Goal: Transaction & Acquisition: Download file/media

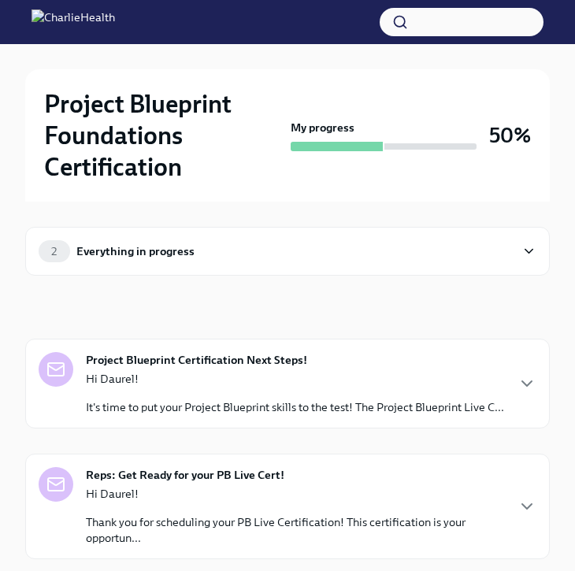
scroll to position [61, 0]
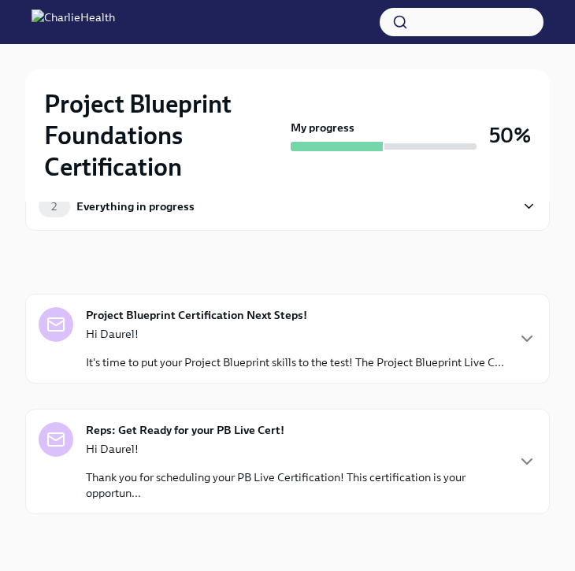
click at [288, 331] on div "Hi Daurel! It's time to put your Project Blueprint skills to the test! The Proj…" at bounding box center [295, 348] width 418 height 44
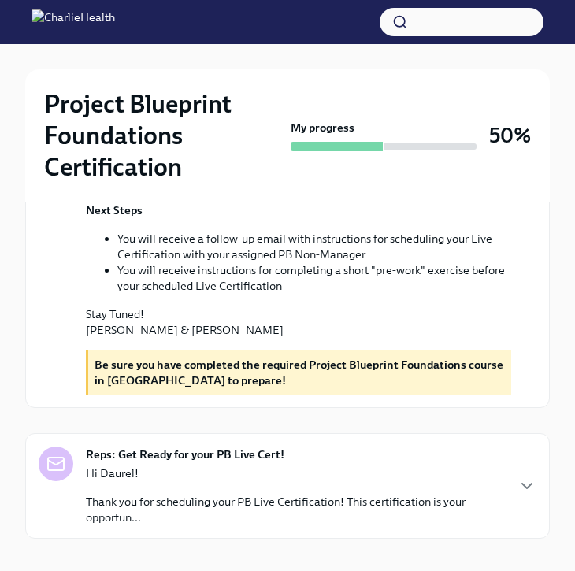
scroll to position [702, 0]
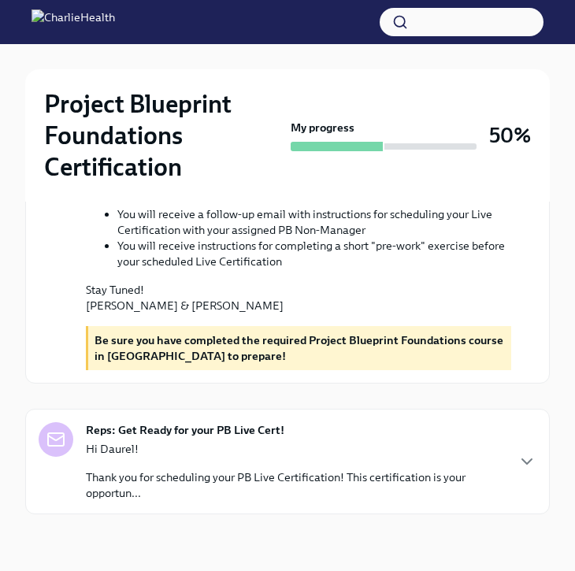
click at [264, 455] on p "Hi Daurel!" at bounding box center [295, 449] width 419 height 16
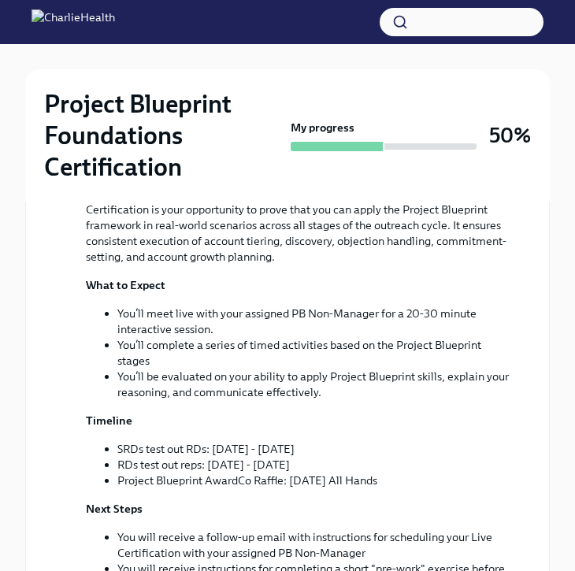
scroll to position [0, 0]
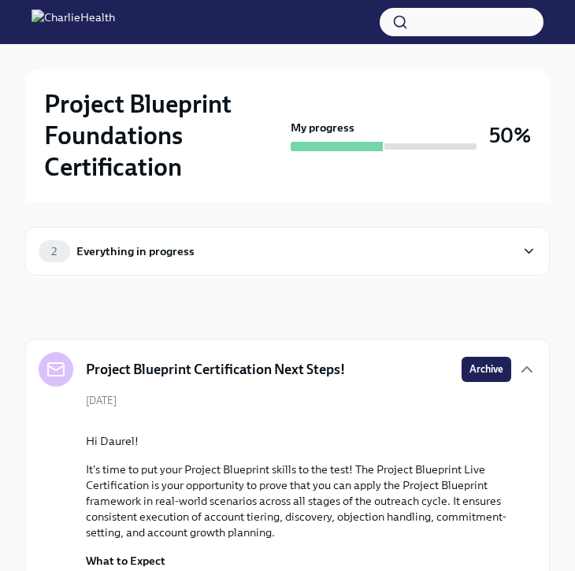
click at [262, 252] on div "2 Everything in progress" at bounding box center [277, 251] width 477 height 22
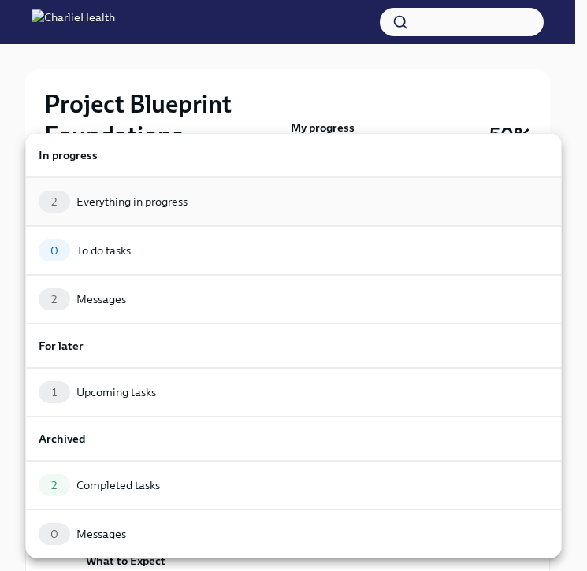
click at [243, 204] on div "2 Everything in progress" at bounding box center [294, 202] width 510 height 22
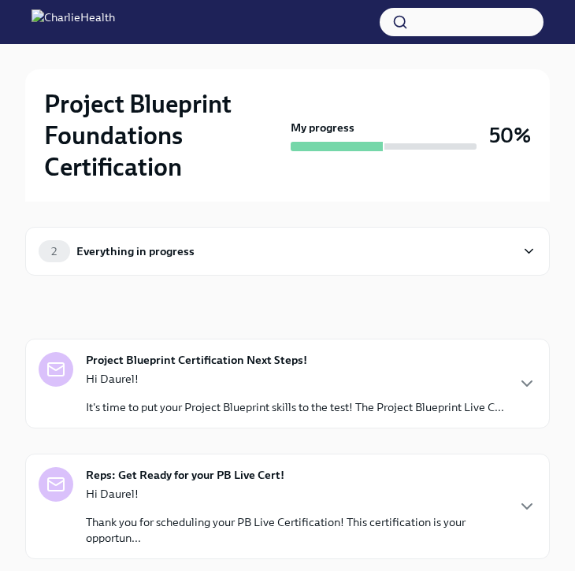
click at [235, 384] on p "Hi Daurel!" at bounding box center [295, 379] width 418 height 16
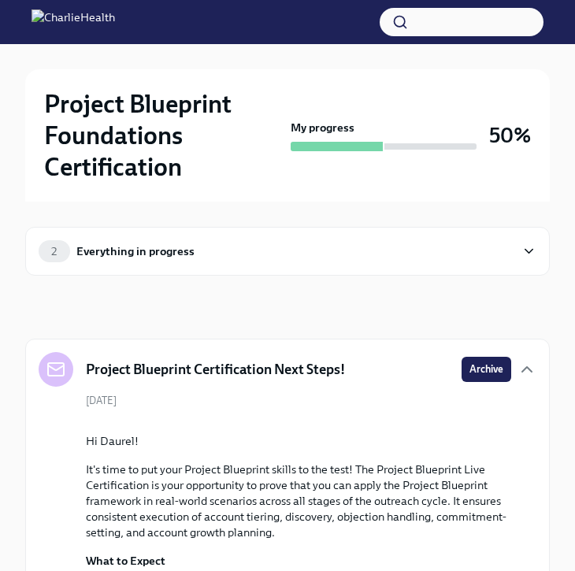
click at [267, 374] on h5 "Project Blueprint Certification Next Steps!" at bounding box center [215, 369] width 259 height 19
click at [309, 232] on div "2 Everything in progress" at bounding box center [287, 251] width 525 height 49
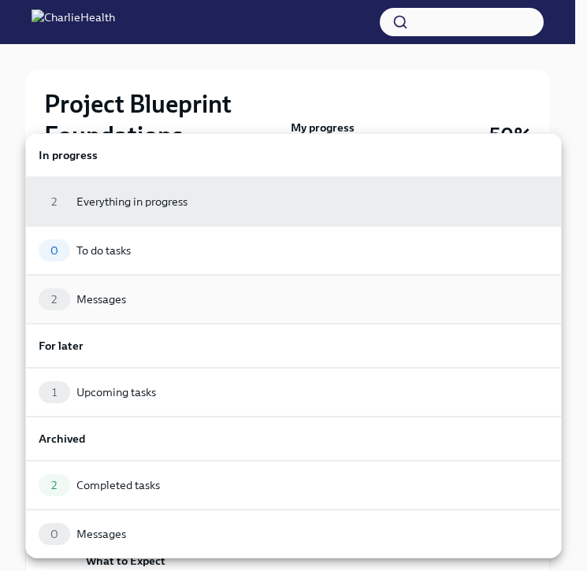
click at [195, 291] on div "2 Messages" at bounding box center [294, 299] width 510 height 22
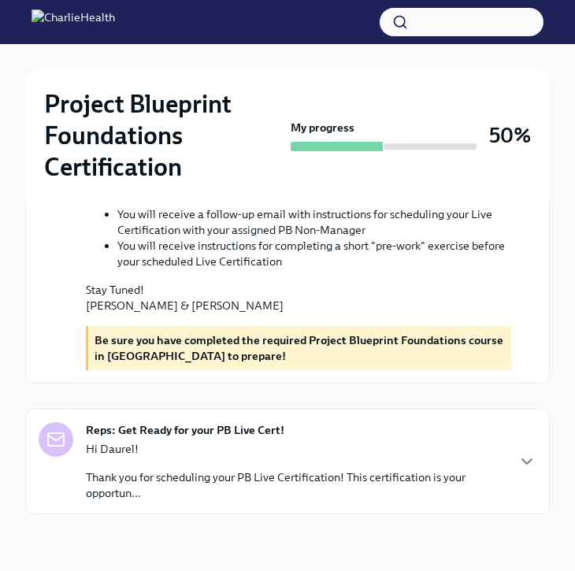
scroll to position [702, 0]
click at [227, 447] on p "Hi Daurel!" at bounding box center [295, 449] width 419 height 16
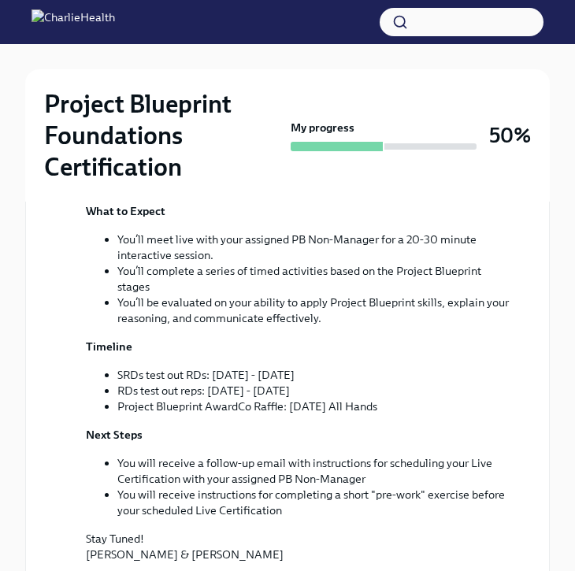
scroll to position [0, 0]
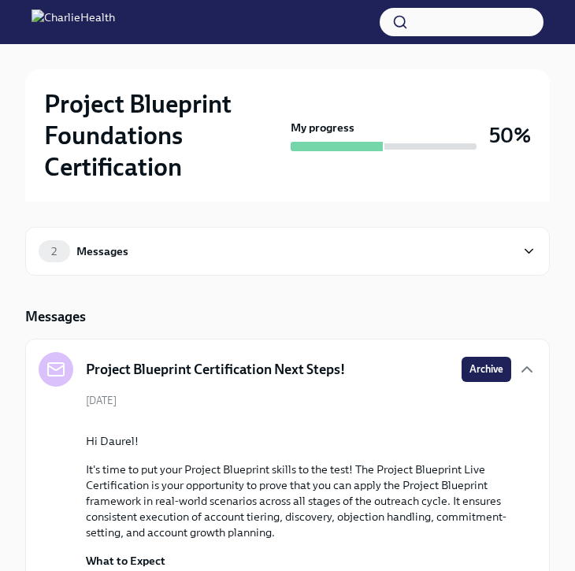
click at [306, 245] on div "2 Messages" at bounding box center [287, 251] width 525 height 49
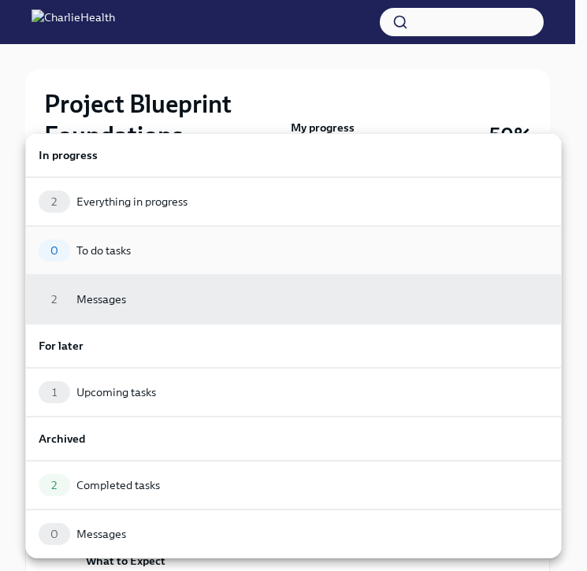
click at [146, 256] on div "0 To do tasks" at bounding box center [294, 250] width 510 height 22
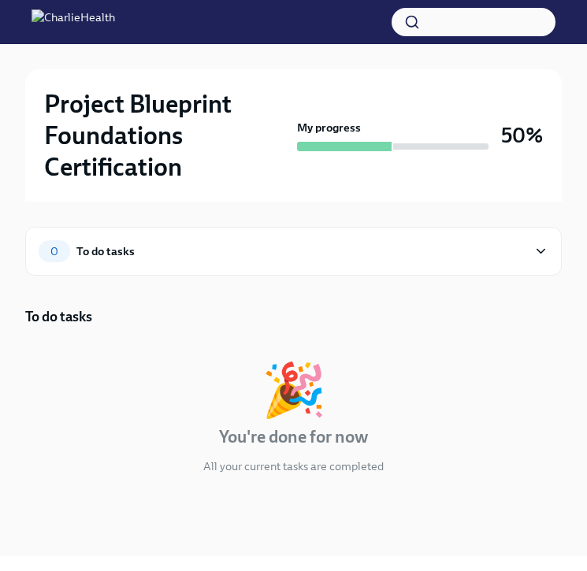
click at [217, 251] on div "0 To do tasks" at bounding box center [283, 251] width 488 height 22
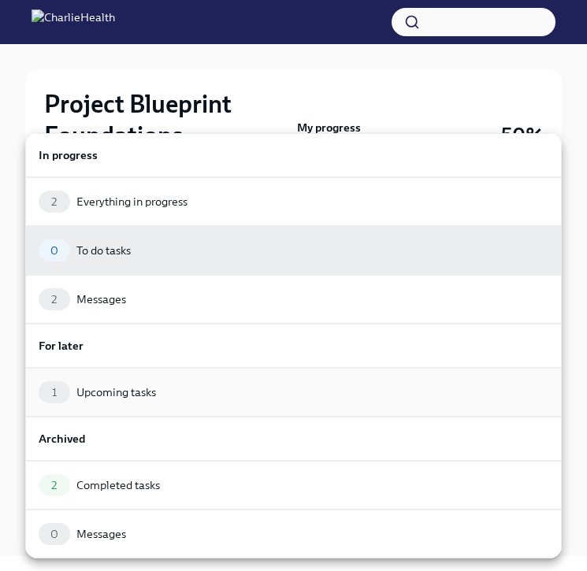
click at [200, 410] on div "1 Upcoming tasks" at bounding box center [293, 392] width 537 height 49
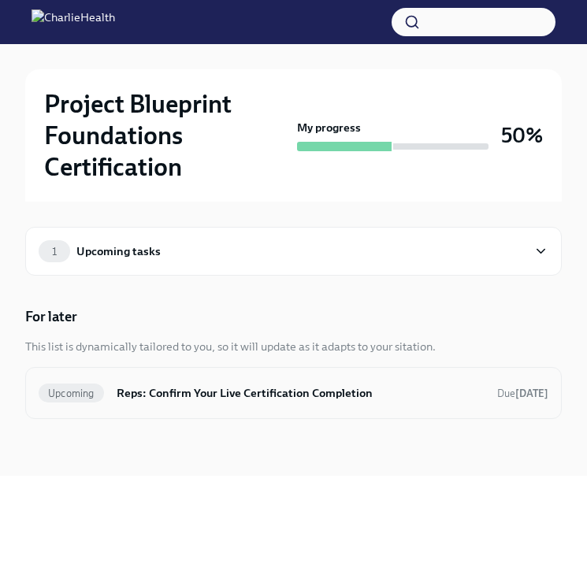
click at [208, 403] on div "Upcoming Reps: Confirm Your Live Certification Completion Due [DATE]" at bounding box center [294, 393] width 510 height 25
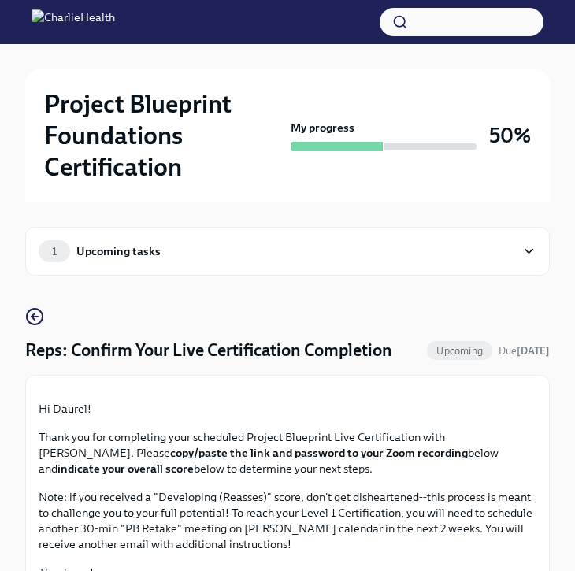
click at [219, 269] on div "1 Upcoming tasks" at bounding box center [287, 251] width 525 height 49
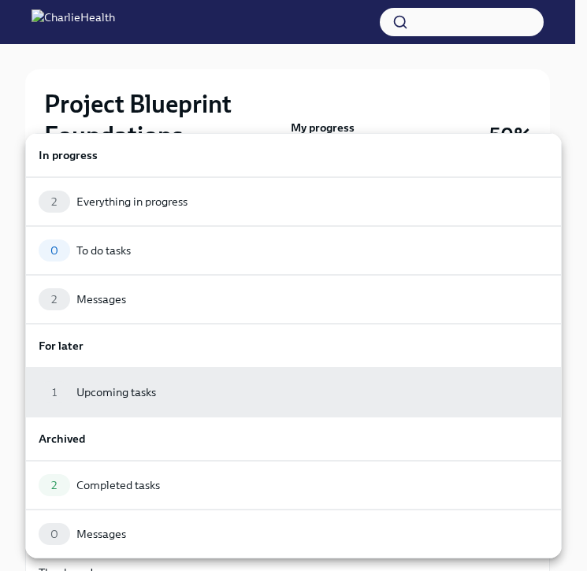
click at [221, 466] on div "2 Completed tasks" at bounding box center [293, 485] width 537 height 49
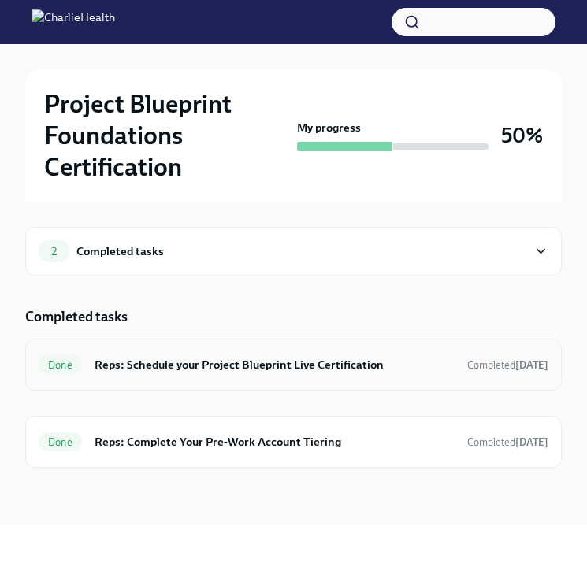
click at [316, 381] on div "Done Reps: Schedule your Project Blueprint Live Certification Completed [DATE]" at bounding box center [293, 365] width 537 height 52
click at [295, 352] on div "Done Reps: Schedule your Project Blueprint Live Certification Completed [DATE]" at bounding box center [294, 364] width 510 height 25
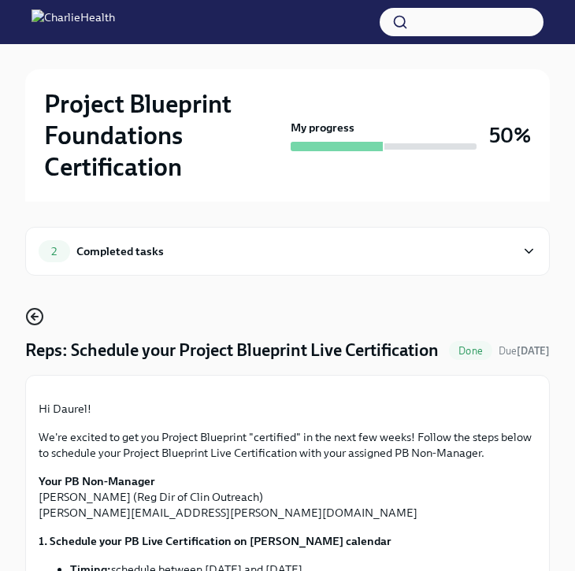
click at [33, 317] on icon "button" at bounding box center [33, 317] width 3 height 6
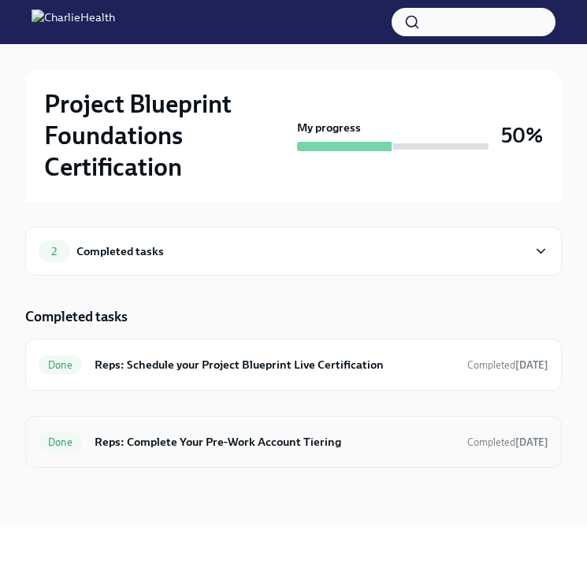
click at [192, 433] on h6 "Reps: Complete Your Pre-Work Account Tiering" at bounding box center [275, 441] width 360 height 17
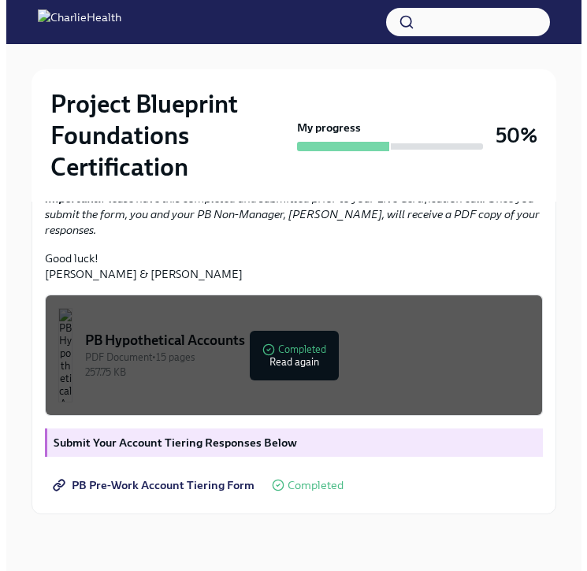
scroll to position [507, 0]
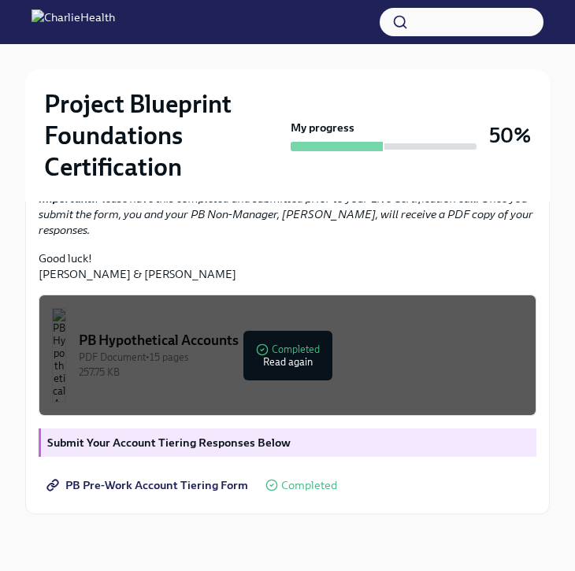
click at [239, 482] on span "PB Pre-Work Account Tiering Form" at bounding box center [149, 485] width 199 height 16
click at [273, 375] on div "257.75 KB" at bounding box center [301, 372] width 444 height 15
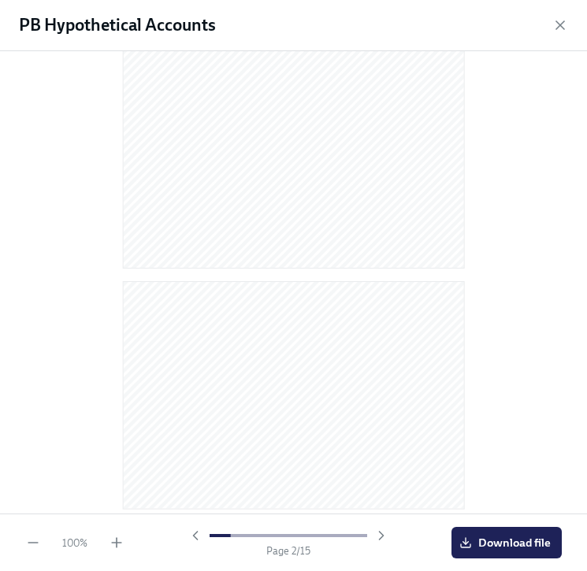
scroll to position [656, 0]
click at [504, 533] on button "Download file" at bounding box center [506, 543] width 110 height 32
